Goal: Information Seeking & Learning: Learn about a topic

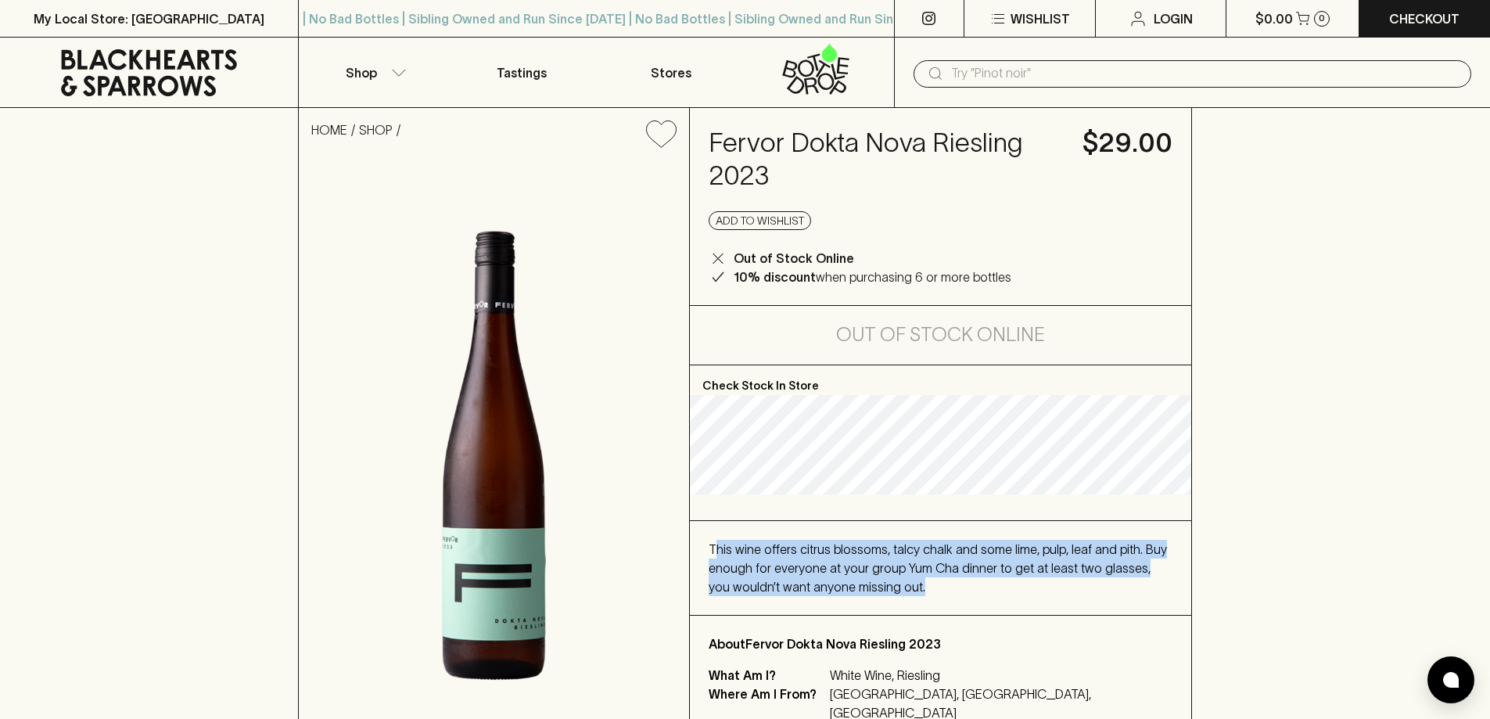
drag, startPoint x: 923, startPoint y: 596, endPoint x: 716, endPoint y: 577, distance: 208.2
click at [716, 577] on div "This wine offers citrus blossoms, talcy chalk and some lime, pulp, leaf and pit…" at bounding box center [941, 568] width 464 height 56
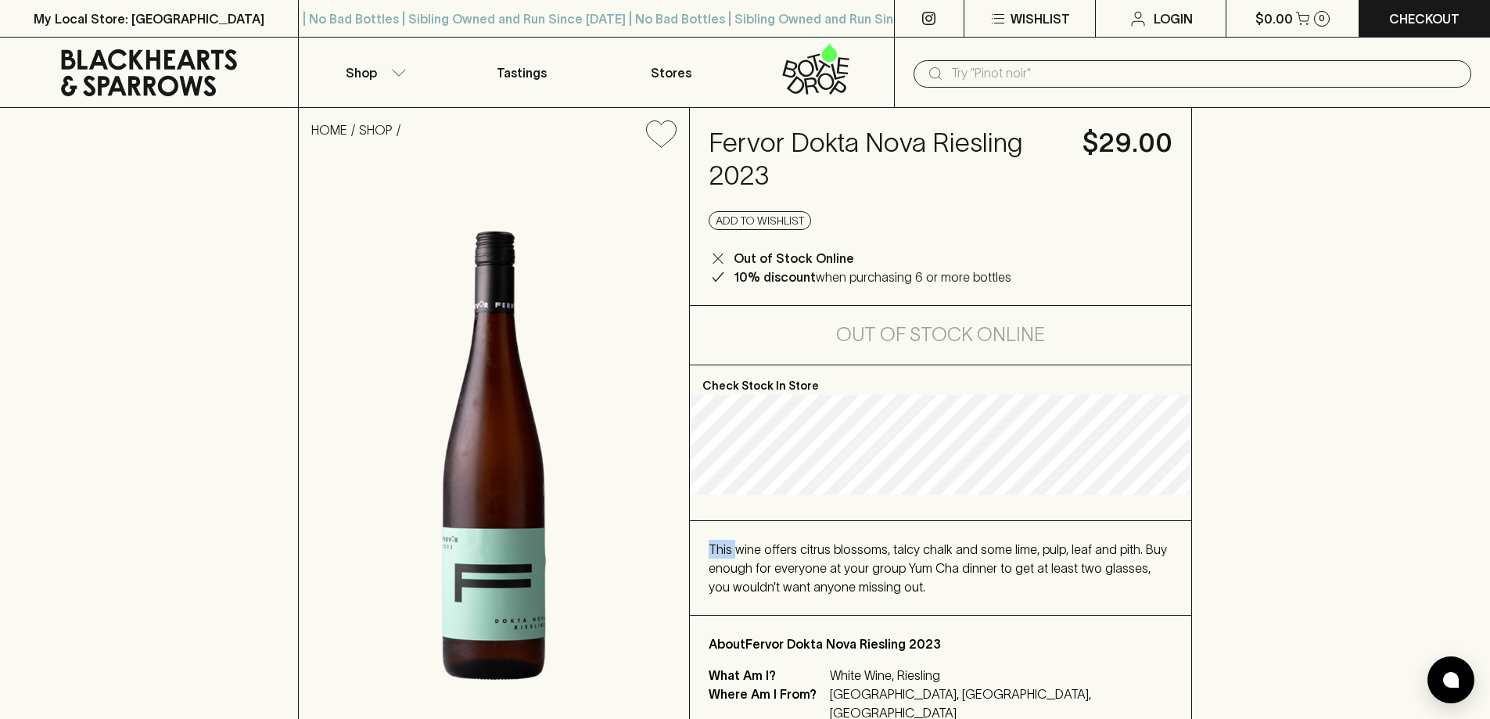
click at [716, 577] on div "This wine offers citrus blossoms, talcy chalk and some lime, pulp, leaf and pit…" at bounding box center [941, 568] width 464 height 56
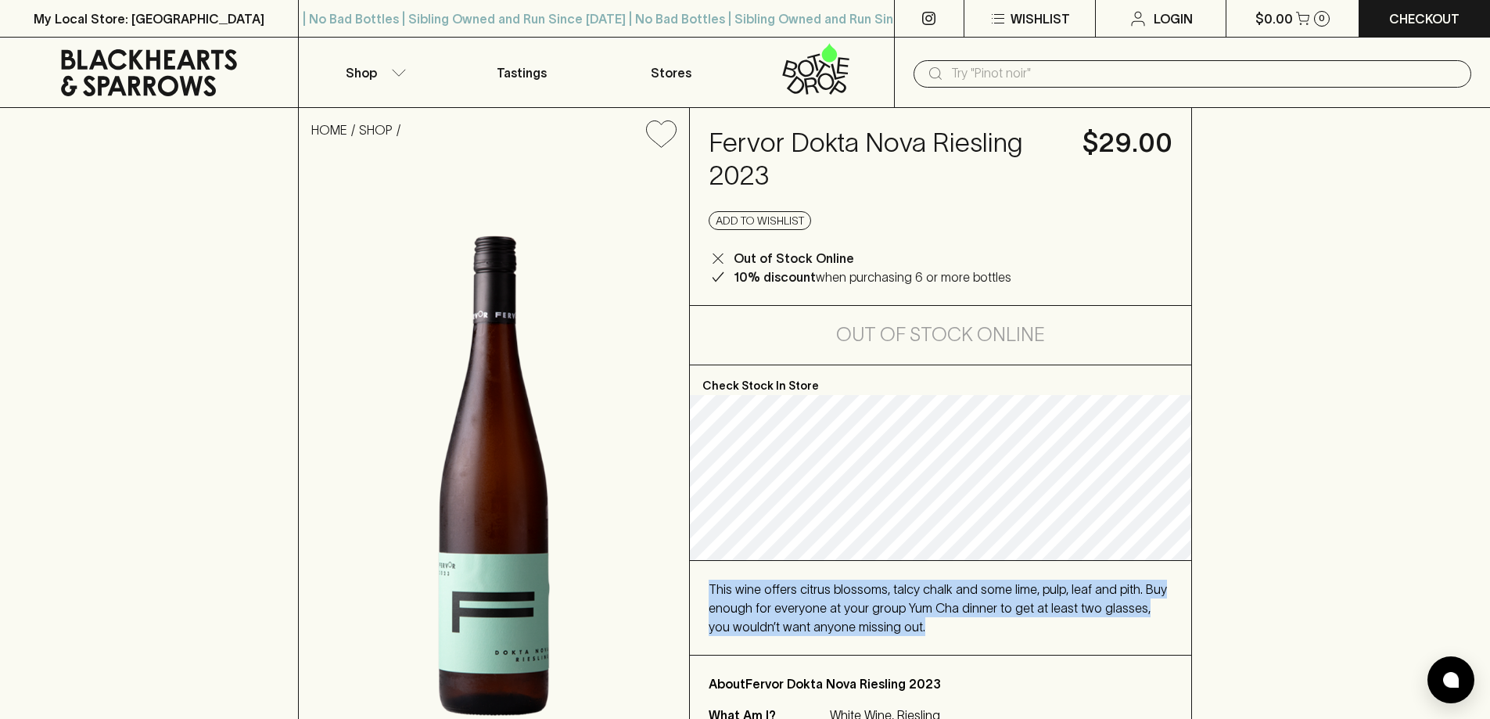
drag, startPoint x: 716, startPoint y: 577, endPoint x: 754, endPoint y: 580, distance: 38.5
click at [754, 580] on div "This wine offers citrus blossoms, talcy chalk and some lime, pulp, leaf and pit…" at bounding box center [941, 608] width 464 height 56
click at [868, 596] on div "This wine offers citrus blossoms, talcy chalk and some lime, pulp, leaf and pit…" at bounding box center [941, 608] width 464 height 56
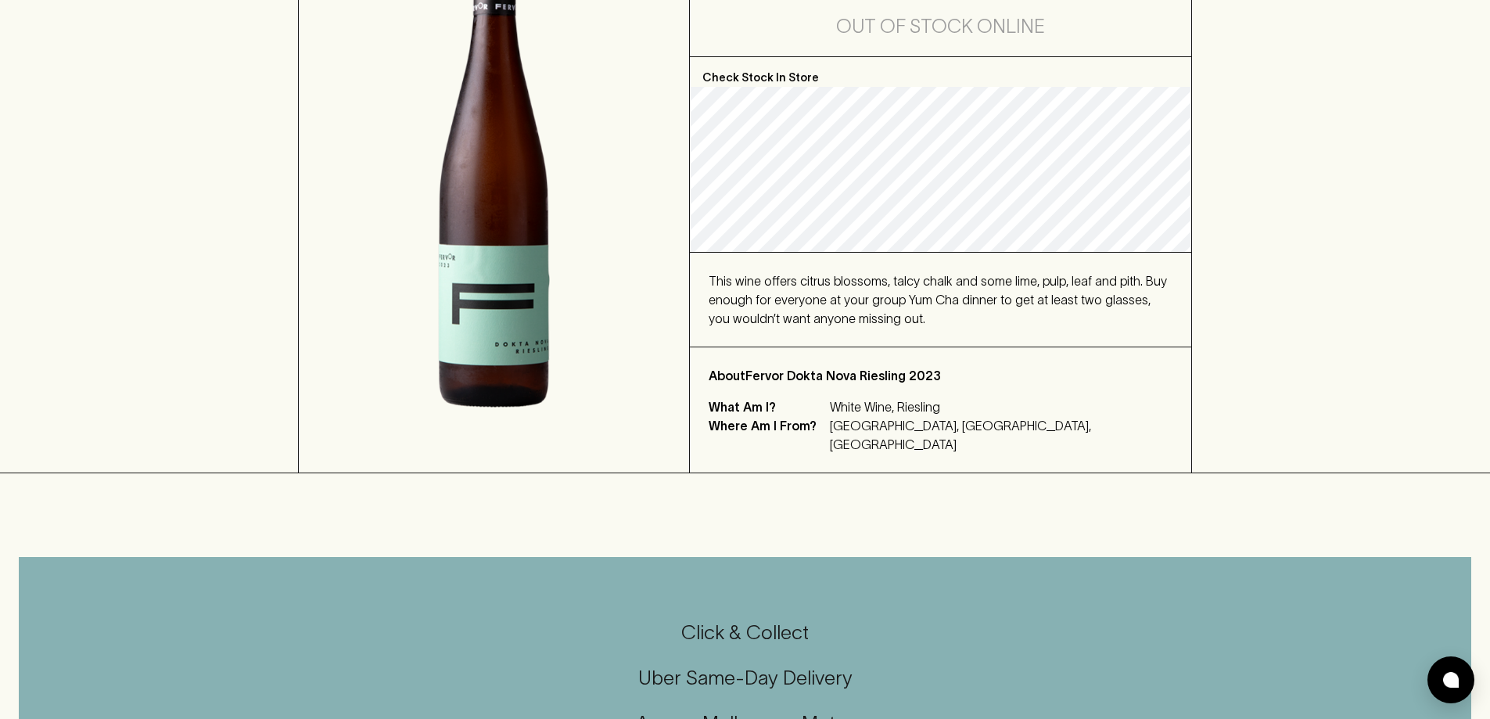
scroll to position [78, 0]
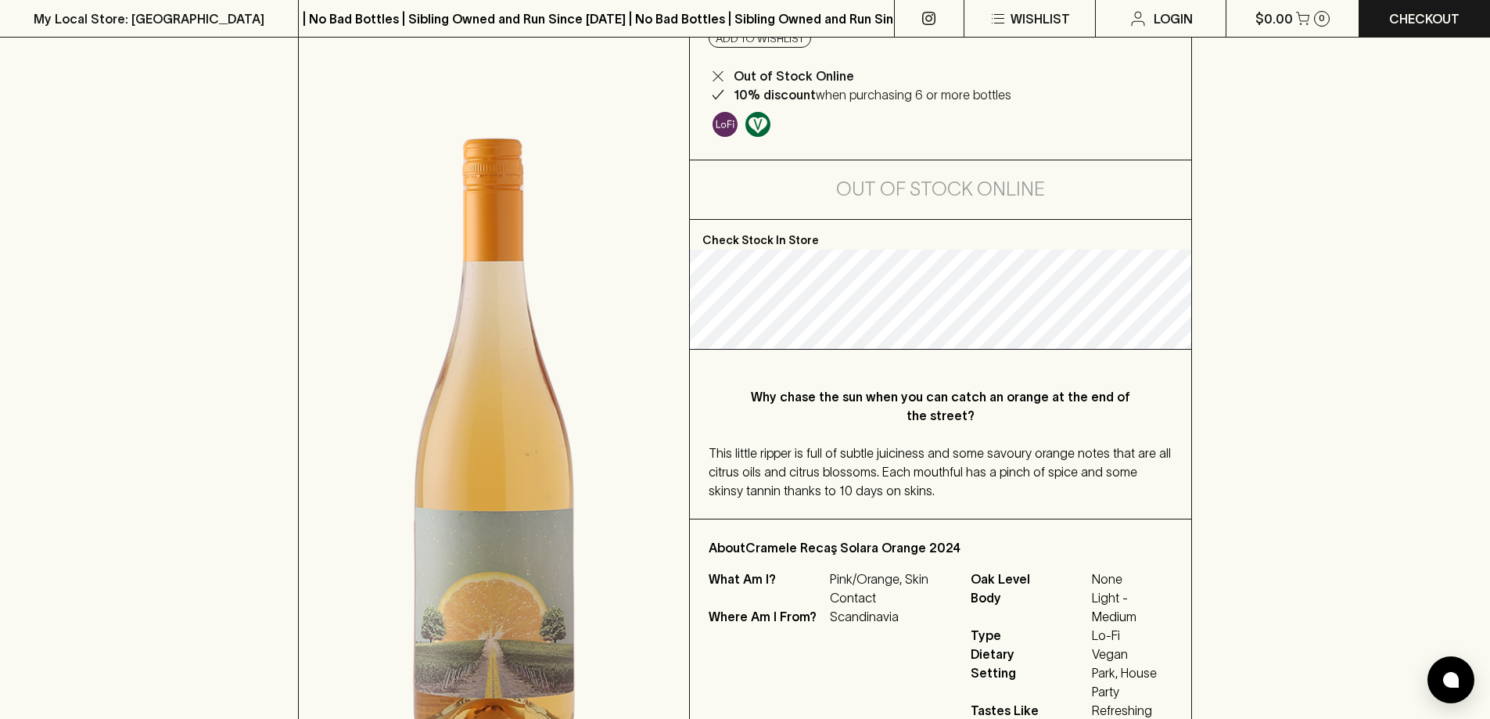
scroll to position [235, 0]
